Goal: Transaction & Acquisition: Download file/media

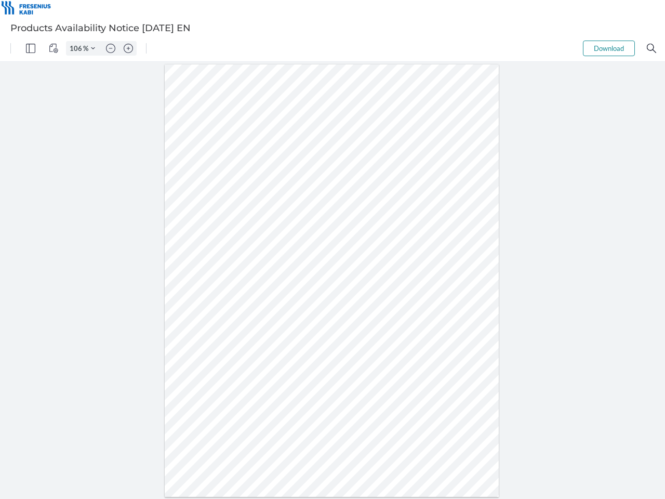
click at [31, 48] on img "Panel" at bounding box center [30, 48] width 9 height 9
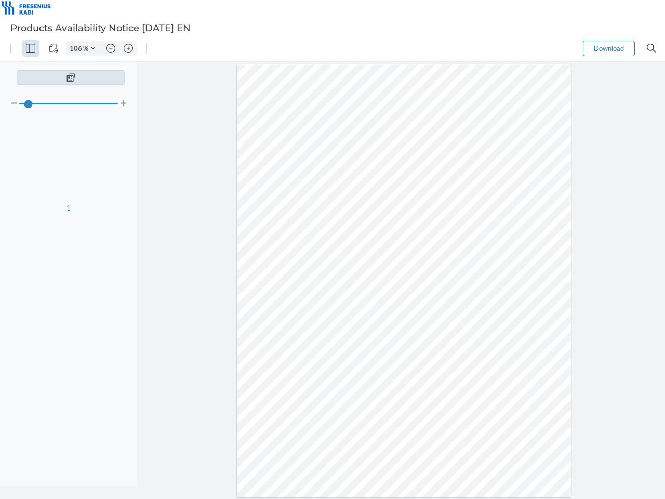
click at [54, 48] on img "View Controls" at bounding box center [53, 48] width 9 height 9
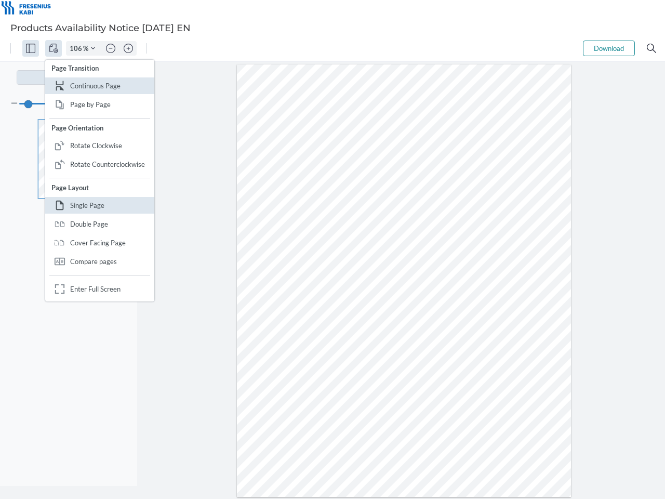
click at [77, 48] on input "106" at bounding box center [75, 48] width 17 height 9
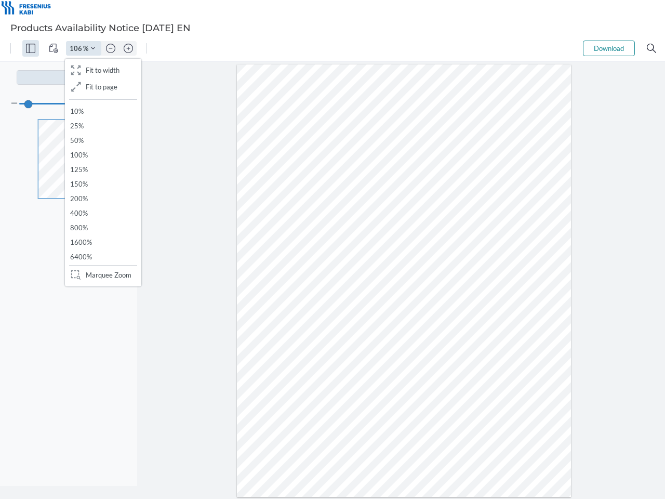
click at [93, 48] on img "Zoom Controls" at bounding box center [93, 48] width 4 height 4
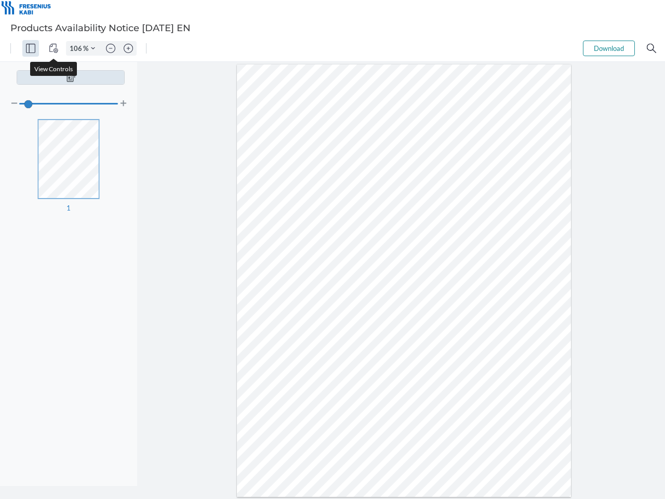
click at [111, 48] on img "Zoom out" at bounding box center [110, 48] width 9 height 9
click at [128, 48] on img "Zoom in" at bounding box center [128, 48] width 9 height 9
type input "106"
click at [609, 48] on button "Download" at bounding box center [609, 49] width 52 height 16
click at [652, 48] on img "Search" at bounding box center [651, 48] width 9 height 9
